Goal: Information Seeking & Learning: Learn about a topic

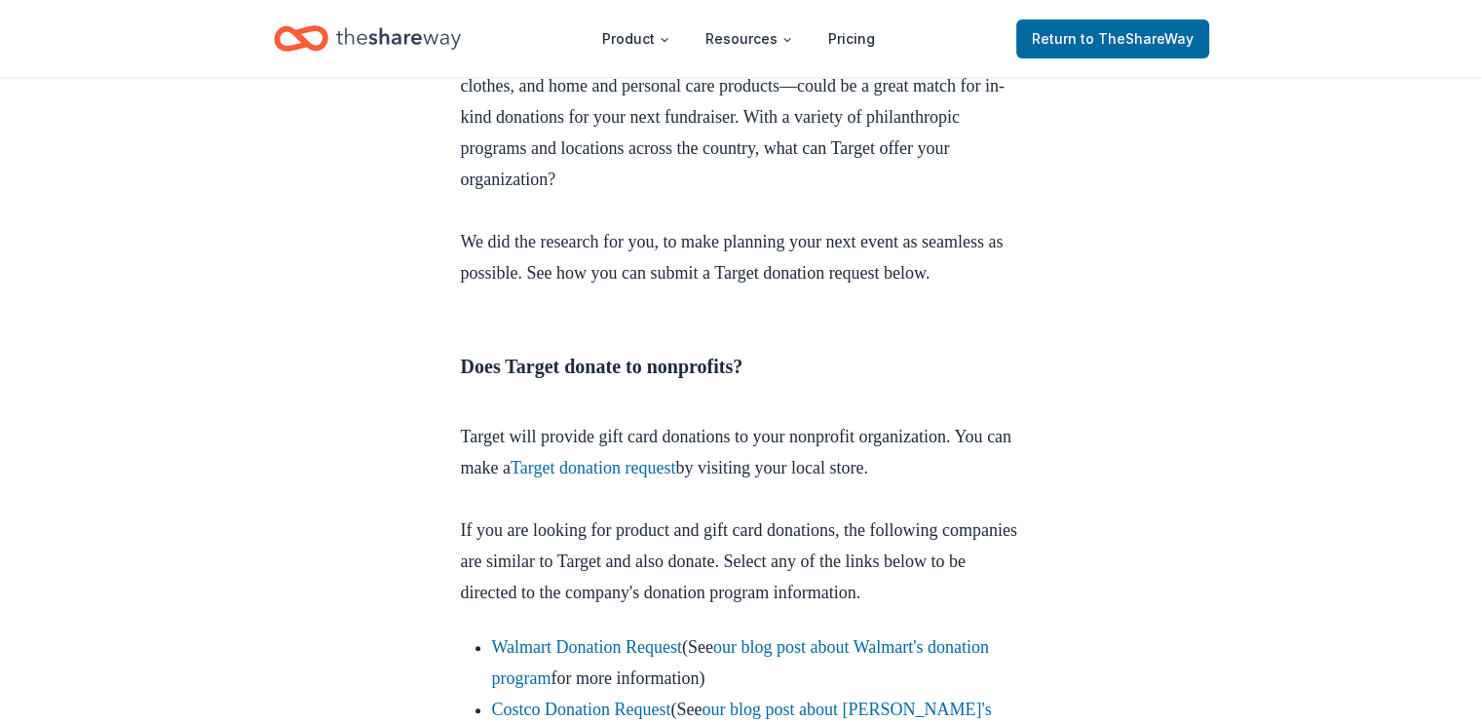
scroll to position [1266, 0]
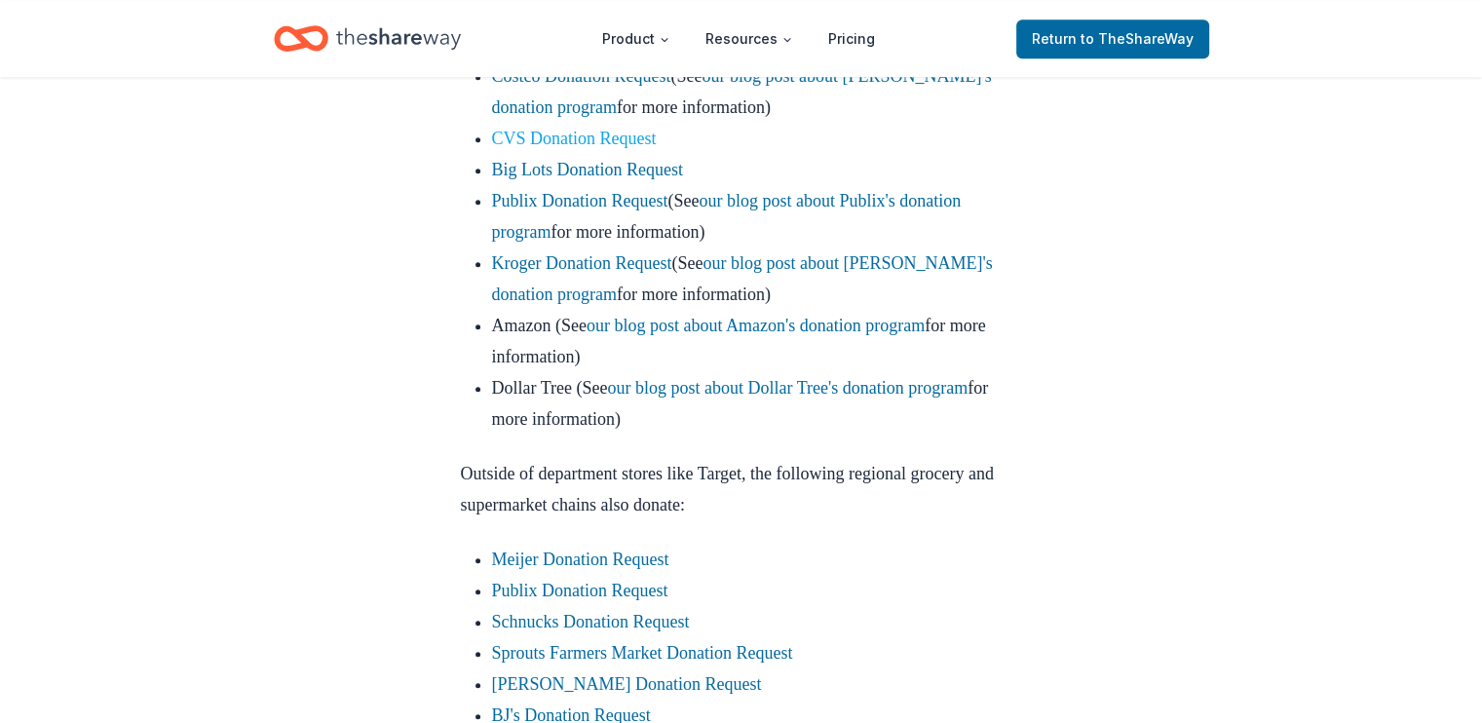
click at [606, 148] on link "CVS Donation Request" at bounding box center [574, 138] width 165 height 19
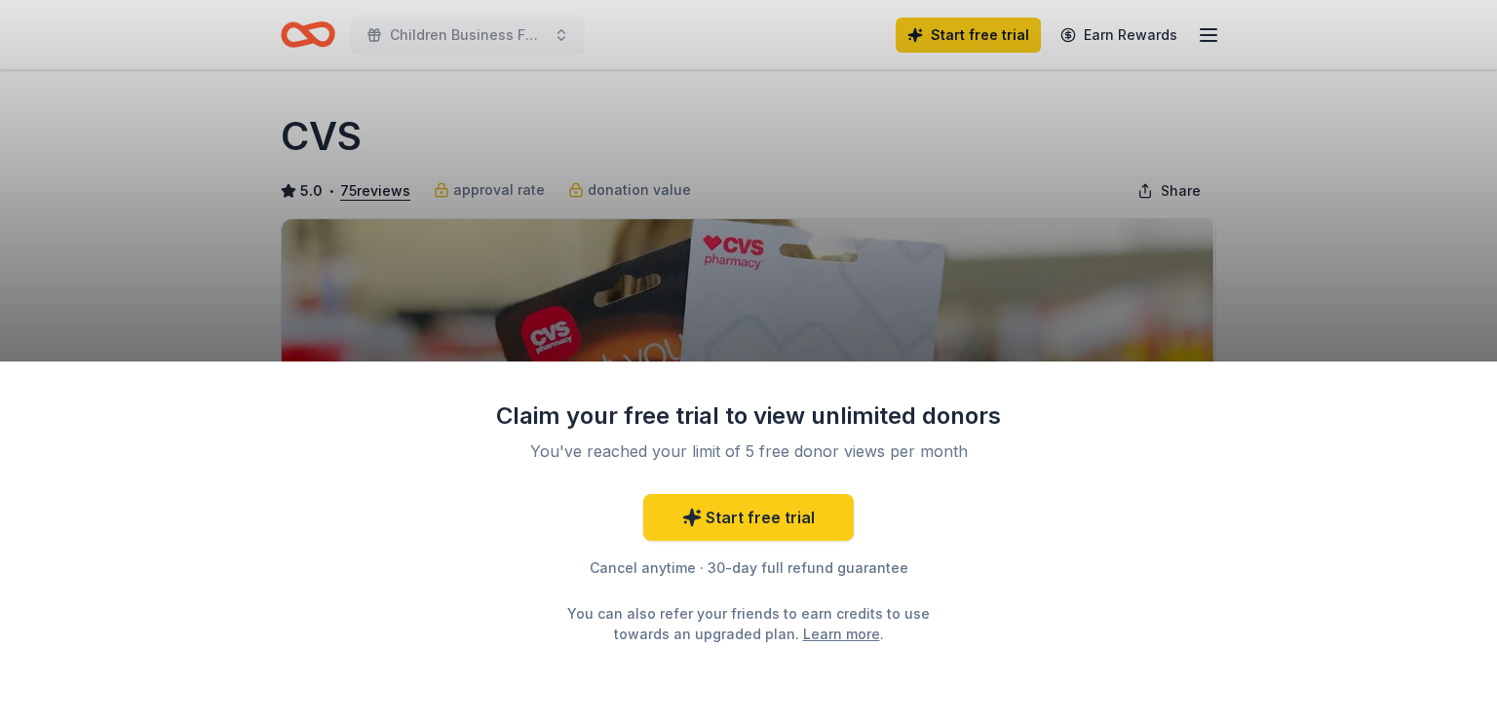
click at [162, 267] on div "Claim your free trial to view unlimited donors You've reached your limit of 5 f…" at bounding box center [748, 361] width 1497 height 723
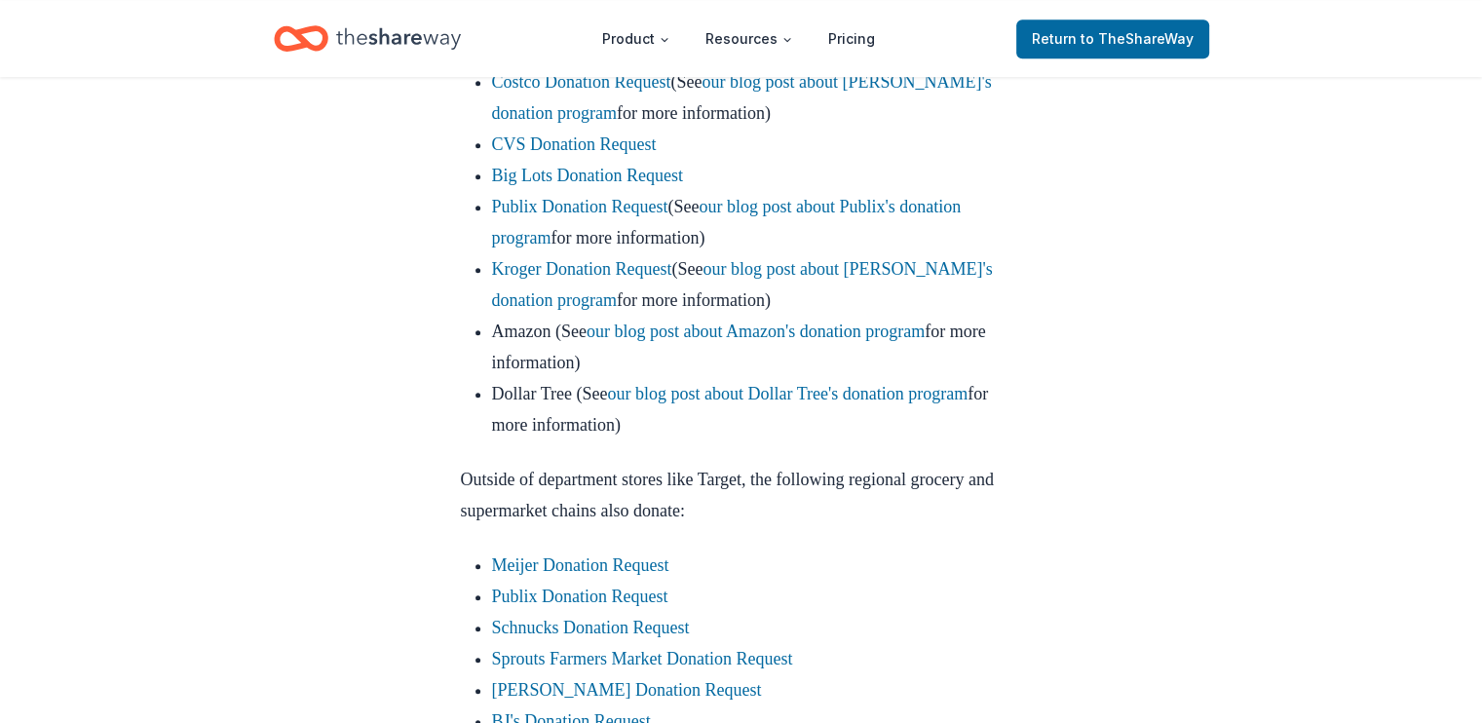
scroll to position [1894, 0]
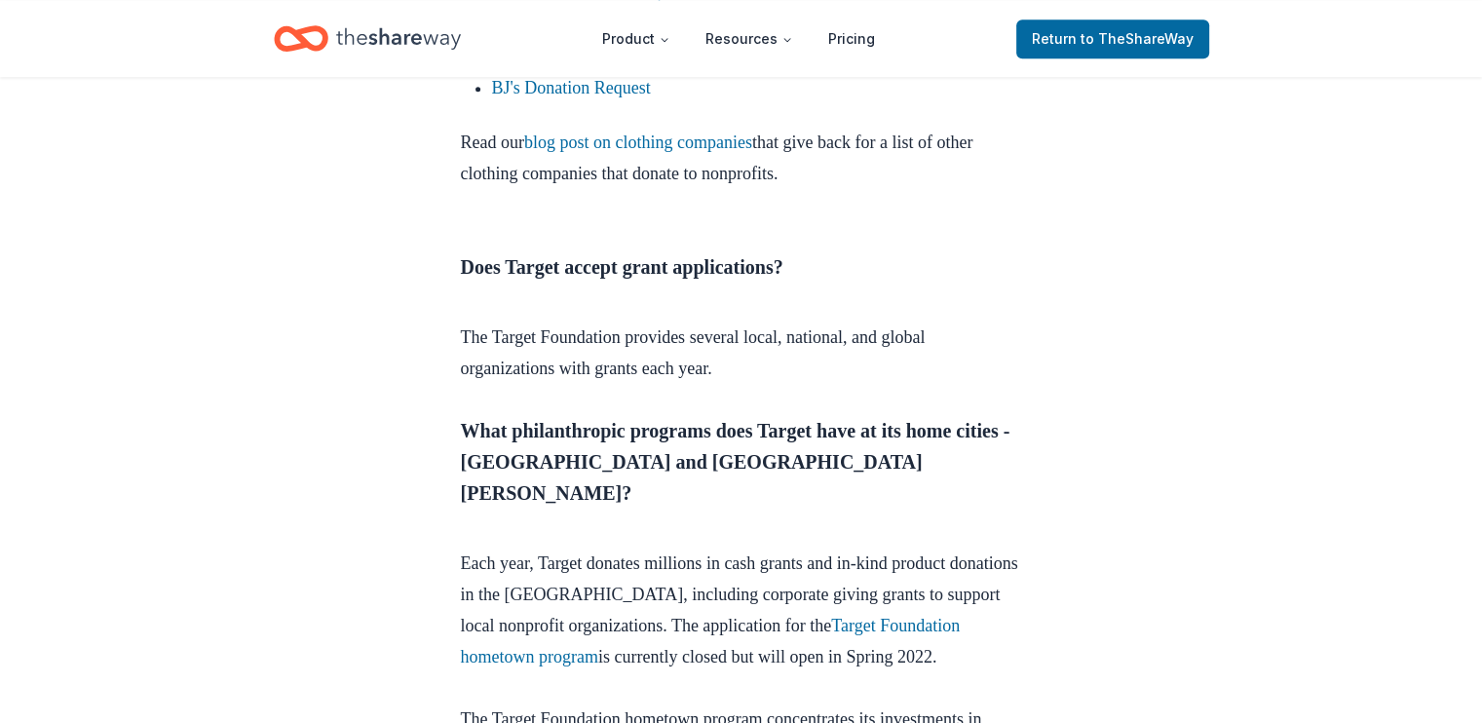
click at [765, 35] on link "Sprouts Farmers Market Donation Request" at bounding box center [642, 25] width 301 height 19
click at [767, 35] on link "Sprouts Farmers Market Donation Request" at bounding box center [642, 25] width 301 height 19
click at [786, 35] on link "Sprouts Farmers Market Donation Request" at bounding box center [642, 25] width 301 height 19
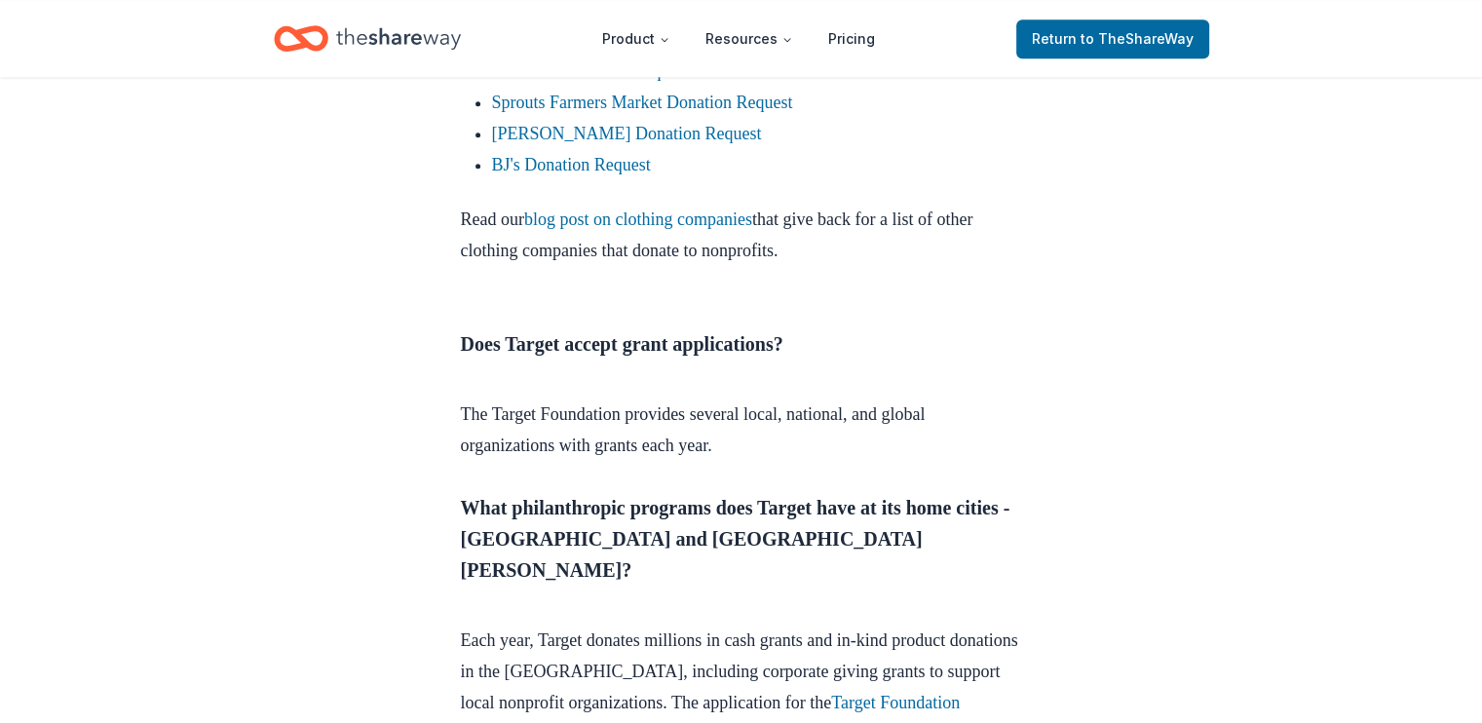
scroll to position [1816, 0]
